Goal: Task Accomplishment & Management: Complete application form

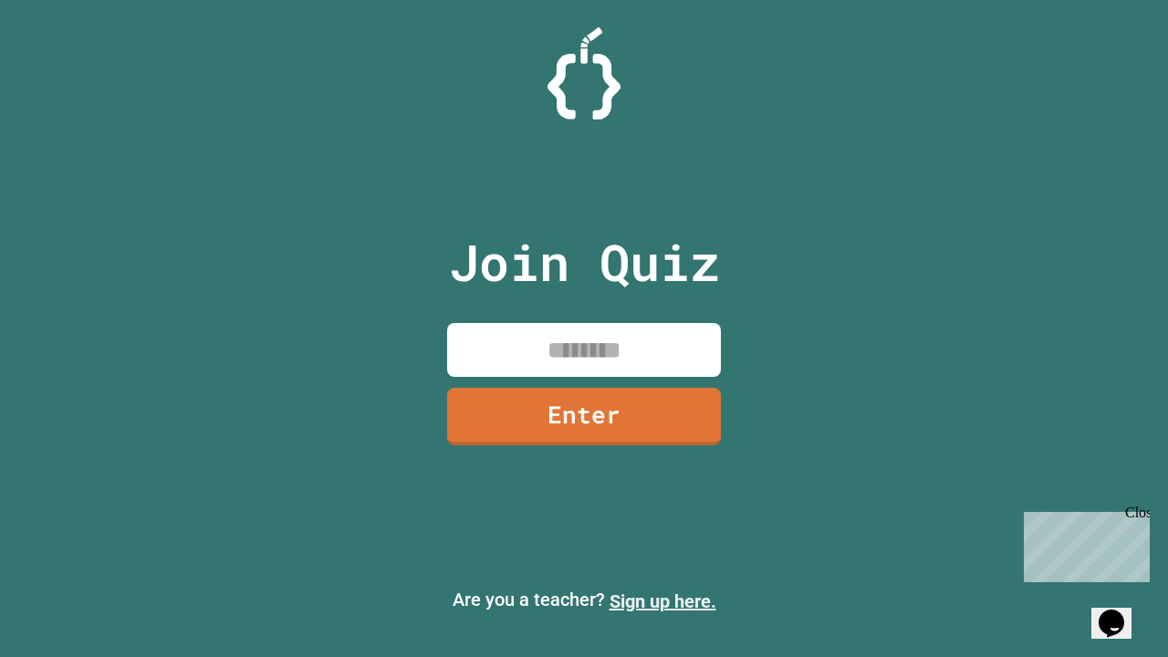
click at [662, 601] on link "Sign up here." at bounding box center [662, 601] width 107 height 22
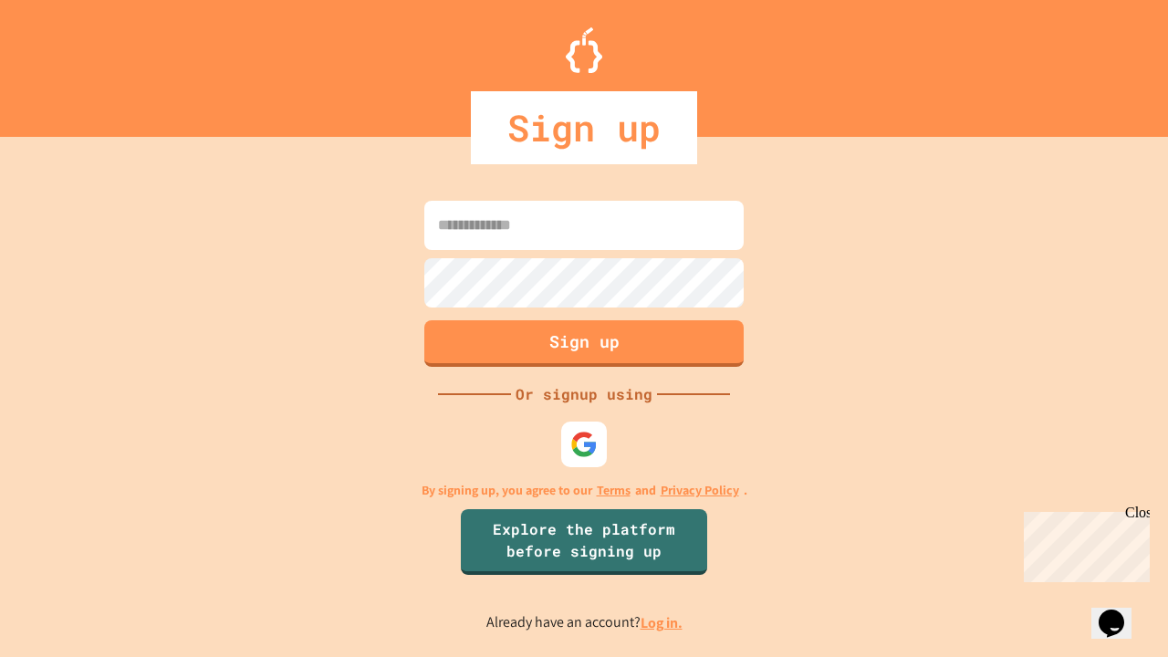
click at [662, 622] on link "Log in." at bounding box center [661, 622] width 42 height 19
